Goal: Find specific page/section: Find specific page/section

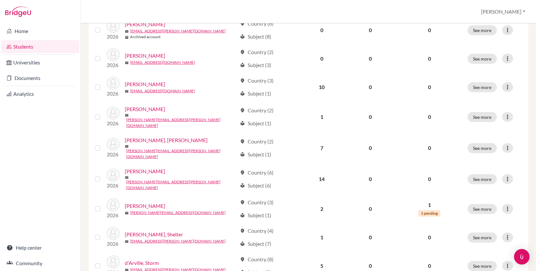
scroll to position [114, 0]
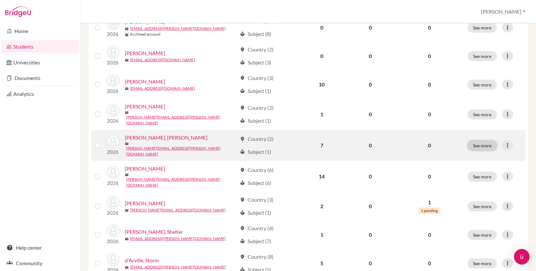
click at [473, 142] on button "See more" at bounding box center [482, 145] width 29 height 10
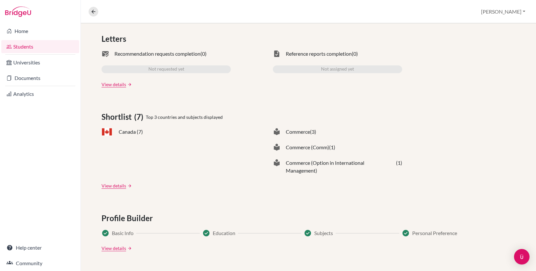
scroll to position [203, 0]
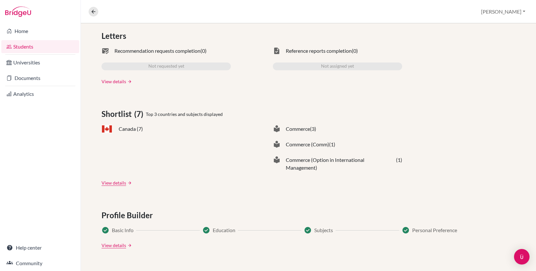
click at [121, 82] on link "View details" at bounding box center [114, 81] width 25 height 7
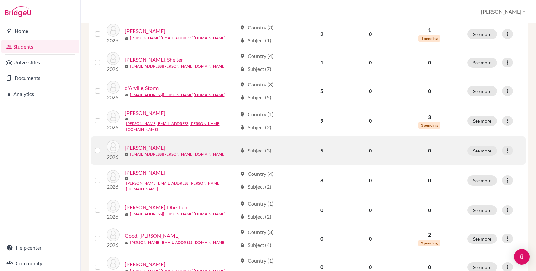
scroll to position [277, 0]
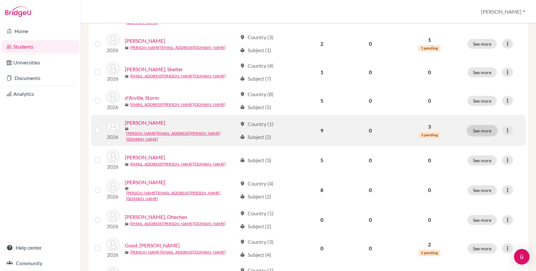
click at [475, 126] on button "See more" at bounding box center [482, 131] width 29 height 10
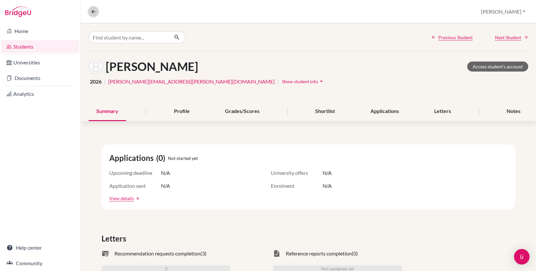
click at [94, 13] on icon at bounding box center [94, 12] width 6 height 6
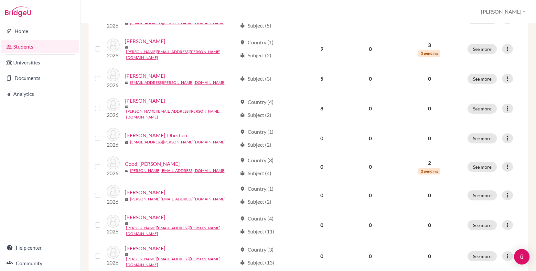
scroll to position [469, 0]
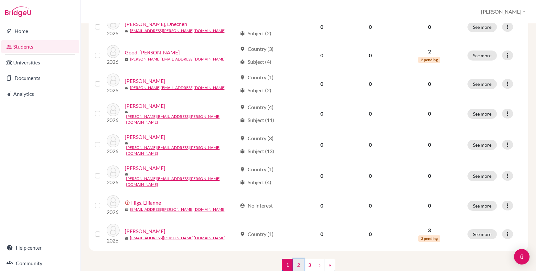
click at [300, 258] on link "2" at bounding box center [298, 264] width 11 height 12
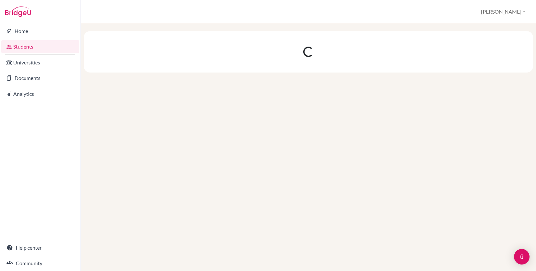
scroll to position [0, 0]
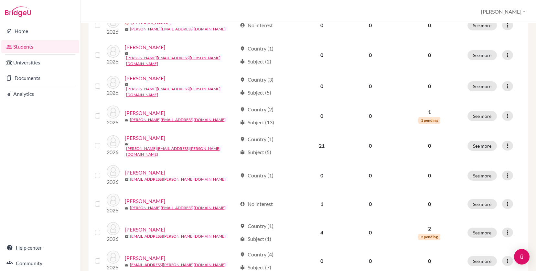
scroll to position [469, 0]
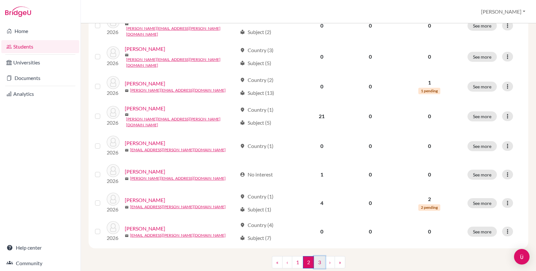
click at [322, 256] on link "3" at bounding box center [319, 262] width 11 height 12
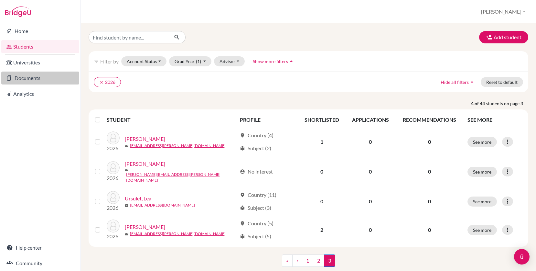
click at [48, 76] on link "Documents" at bounding box center [40, 77] width 78 height 13
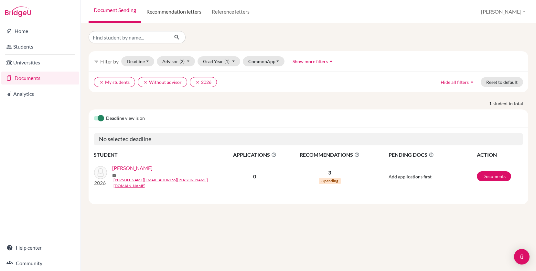
click at [190, 14] on link "Recommendation letters" at bounding box center [173, 11] width 65 height 23
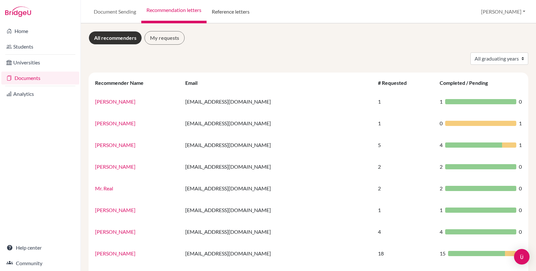
click at [234, 10] on link "Reference letters" at bounding box center [231, 11] width 48 height 23
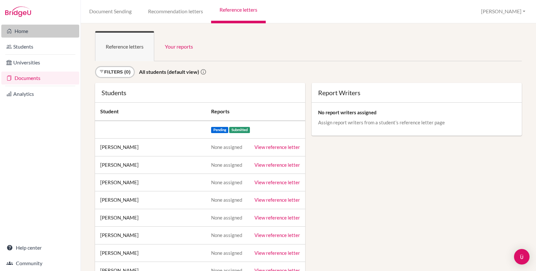
click at [41, 31] on link "Home" at bounding box center [40, 31] width 78 height 13
